Goal: Information Seeking & Learning: Learn about a topic

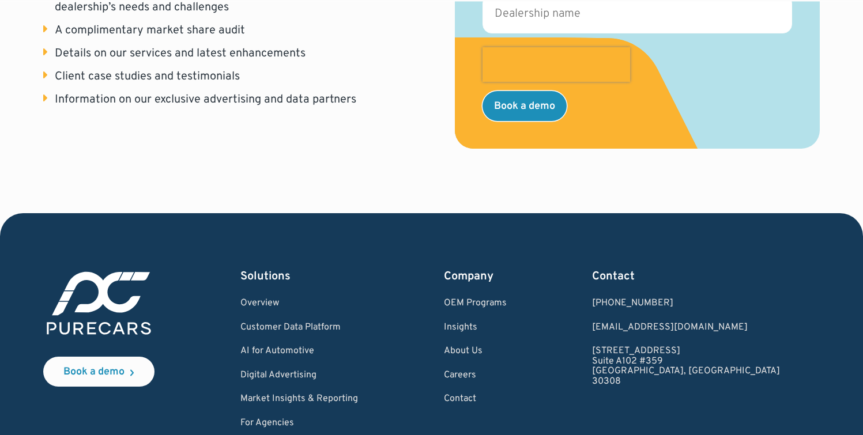
scroll to position [509, 0]
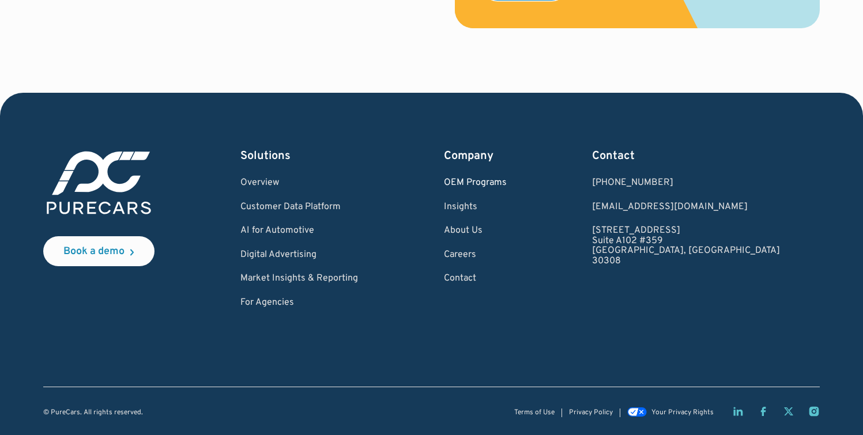
click at [507, 184] on link "OEM Programs" at bounding box center [475, 183] width 63 height 10
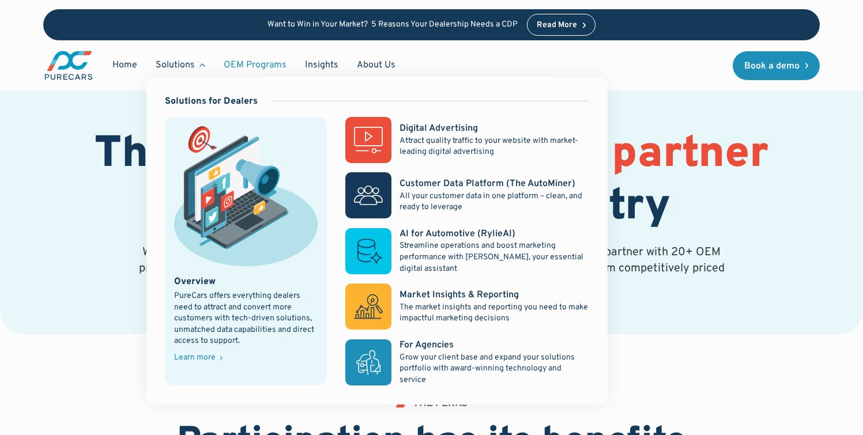
click at [195, 69] on div "Solutions" at bounding box center [180, 65] width 68 height 22
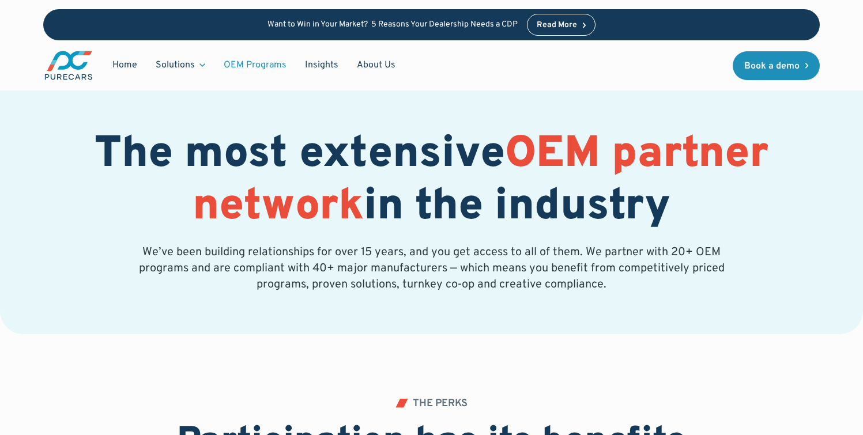
click at [195, 68] on div "Solutions" at bounding box center [180, 65] width 68 height 22
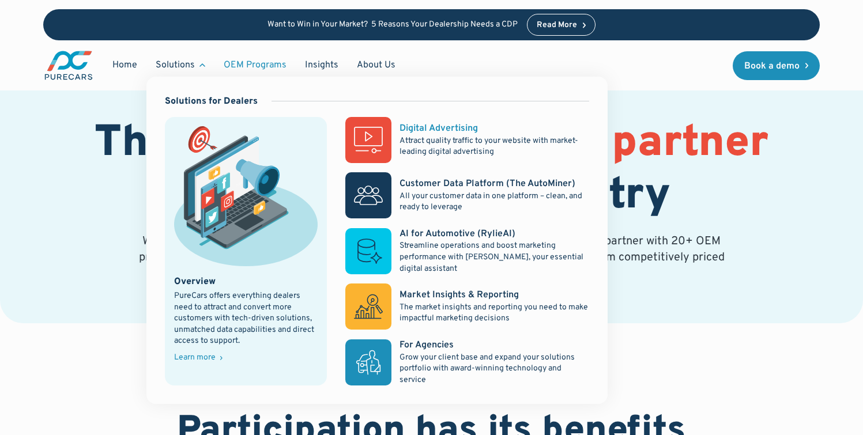
scroll to position [17, 0]
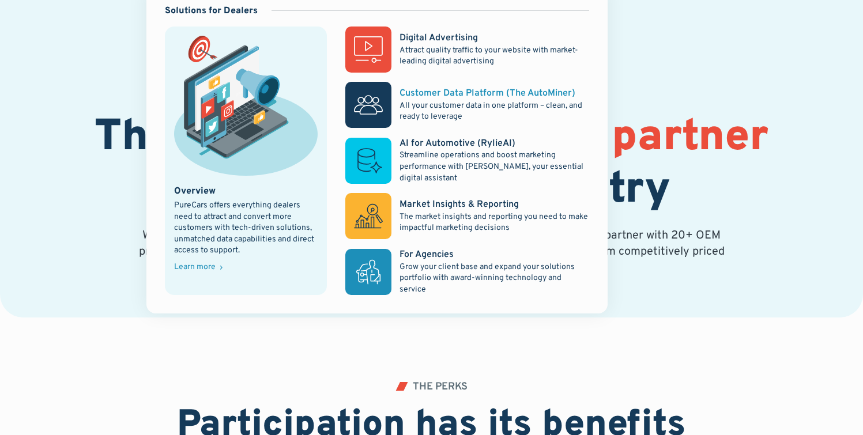
click at [385, 96] on rect at bounding box center [368, 105] width 46 height 46
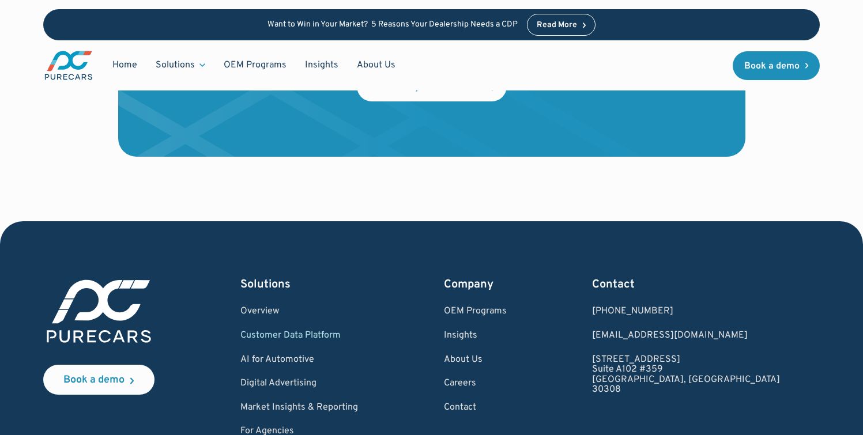
scroll to position [3875, 0]
